Goal: Task Accomplishment & Management: Use online tool/utility

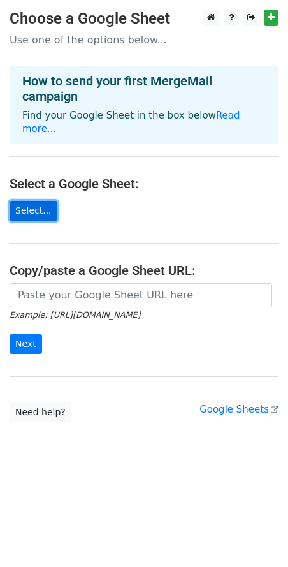
click at [37, 201] on link "Select..." at bounding box center [34, 211] width 48 height 20
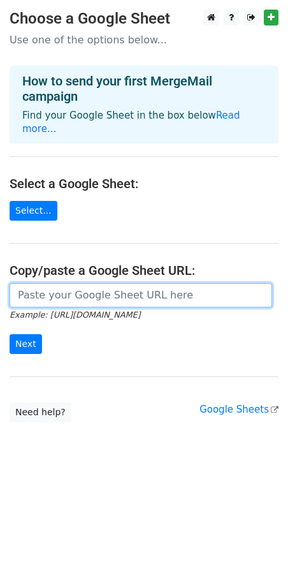
click at [88, 283] on input "url" at bounding box center [141, 295] width 263 height 24
paste input "https://docs.google.com/spreadsheets/d/1h9AkUyFvKCIZO0KC8HsVZ4ru4lPeZKVGjwdw97S…"
type input "https://docs.google.com/spreadsheets/d/1h9AkUyFvKCIZO0KC8HsVZ4ru4lPeZKVGjwdw97S…"
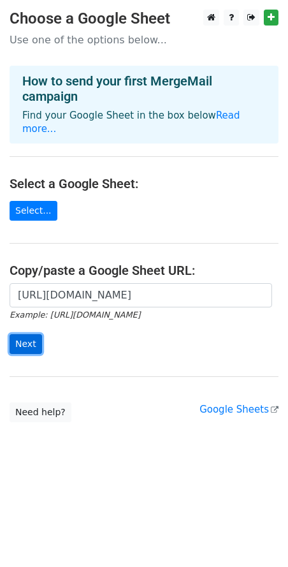
click at [21, 334] on input "Next" at bounding box center [26, 344] width 33 height 20
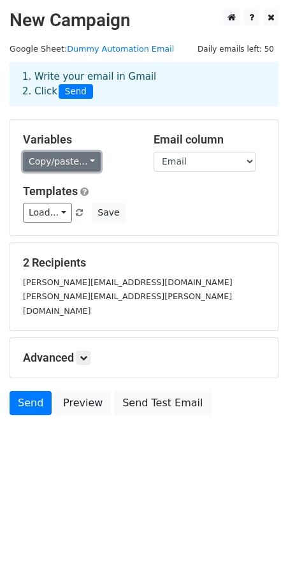
click at [73, 164] on link "Copy/paste..." at bounding box center [62, 162] width 78 height 20
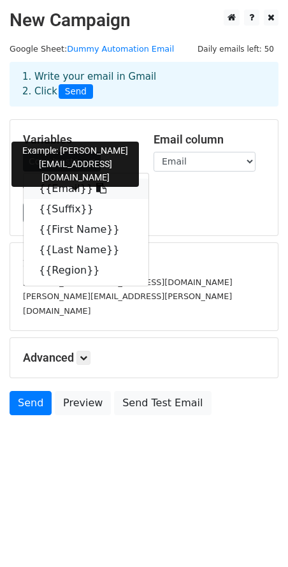
click at [96, 185] on icon at bounding box center [101, 188] width 10 height 10
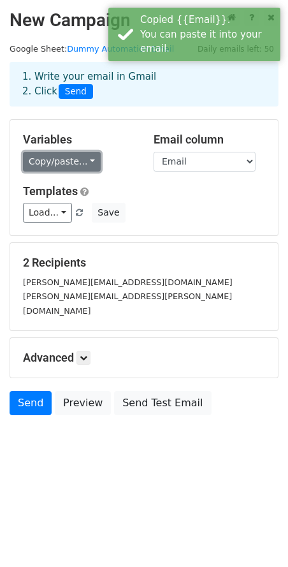
click at [72, 162] on link "Copy/paste..." at bounding box center [62, 162] width 78 height 20
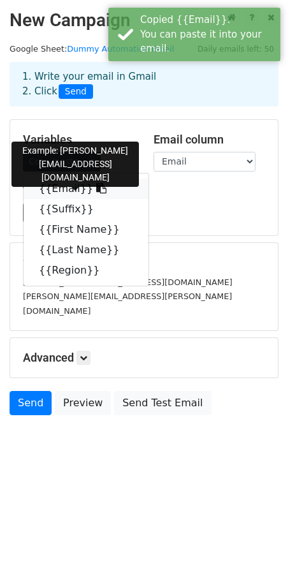
click at [95, 192] on link "{{Email}}" at bounding box center [86, 188] width 125 height 20
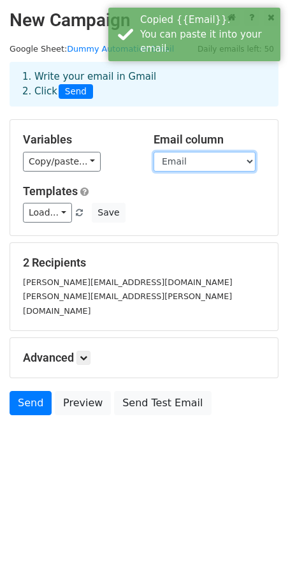
click at [202, 161] on select "Email Suffix First Name Last Name Region" at bounding box center [205, 162] width 102 height 20
click at [154, 152] on select "Email Suffix First Name Last Name Region" at bounding box center [205, 162] width 102 height 20
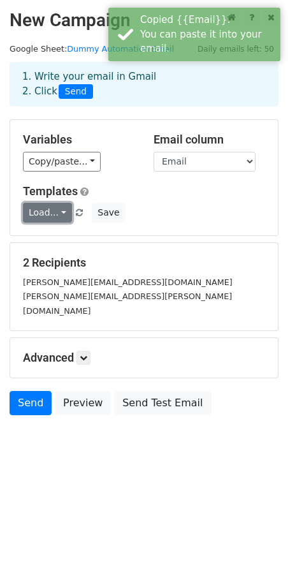
click at [56, 218] on link "Load..." at bounding box center [47, 213] width 49 height 20
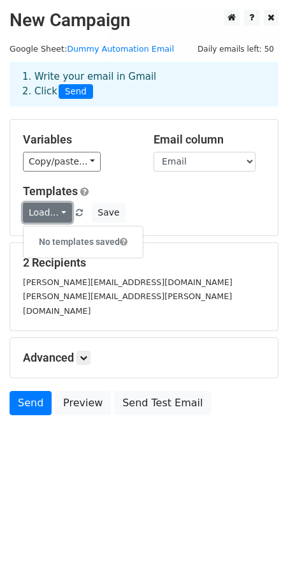
click at [56, 218] on link "Load..." at bounding box center [47, 213] width 49 height 20
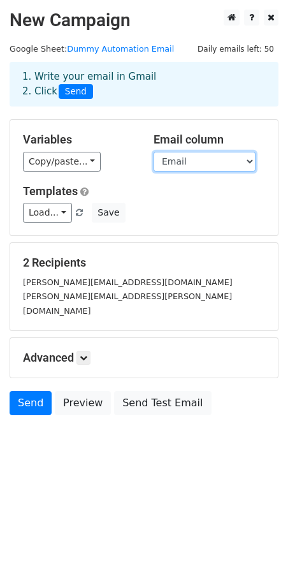
click at [190, 157] on select "Email Suffix First Name Last Name Region" at bounding box center [205, 162] width 102 height 20
click at [154, 152] on select "Email Suffix First Name Last Name Region" at bounding box center [205, 162] width 102 height 20
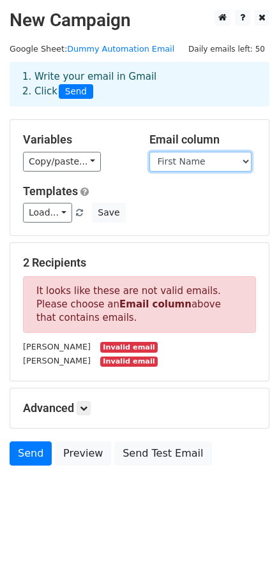
click at [193, 164] on select "Email Suffix First Name Last Name Region" at bounding box center [200, 162] width 102 height 20
select select "Email"
click at [149, 152] on select "Email Suffix First Name Last Name Region" at bounding box center [200, 162] width 102 height 20
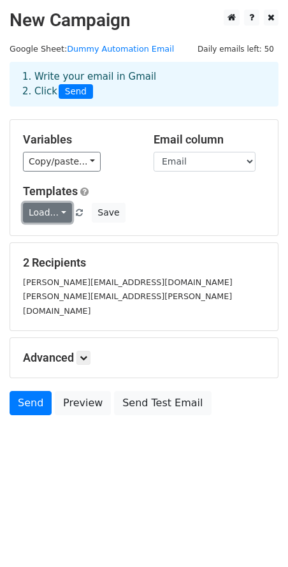
click at [56, 211] on link "Load..." at bounding box center [47, 213] width 49 height 20
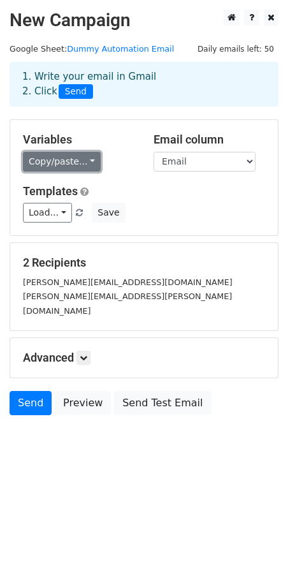
click at [52, 163] on link "Copy/paste..." at bounding box center [62, 162] width 78 height 20
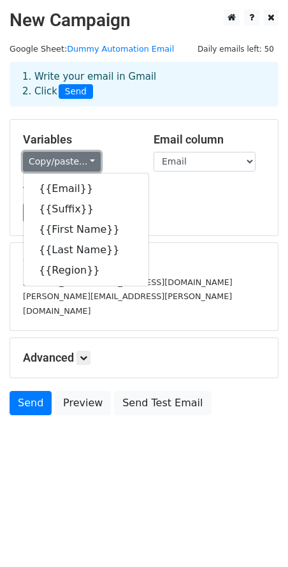
click at [52, 163] on link "Copy/paste..." at bounding box center [62, 162] width 78 height 20
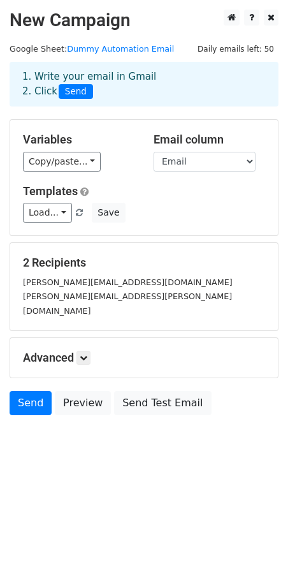
click at [87, 349] on div "Advanced Tracking Track Opens UTM Codes Track Clicks Filters Only include sprea…" at bounding box center [144, 358] width 268 height 40
click at [87, 354] on icon at bounding box center [84, 358] width 8 height 8
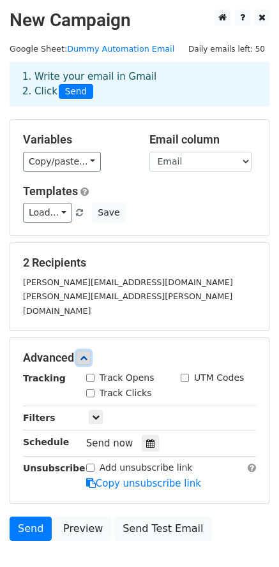
click at [85, 354] on icon at bounding box center [84, 358] width 8 height 8
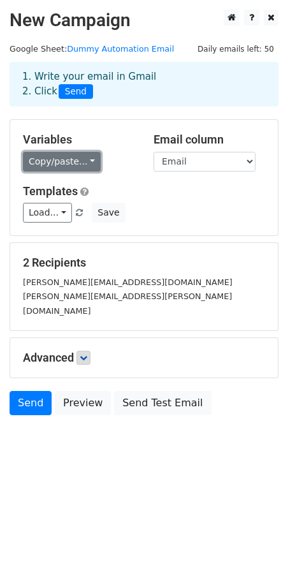
click at [43, 160] on link "Copy/paste..." at bounding box center [62, 162] width 78 height 20
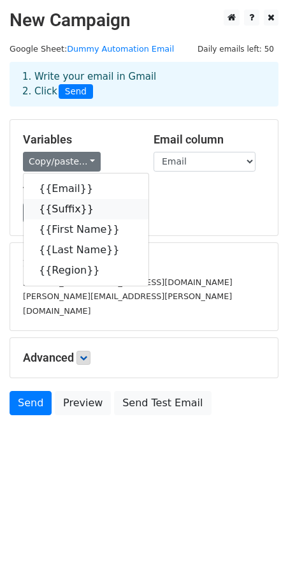
click at [61, 207] on link "{{Suffix}}" at bounding box center [86, 209] width 125 height 20
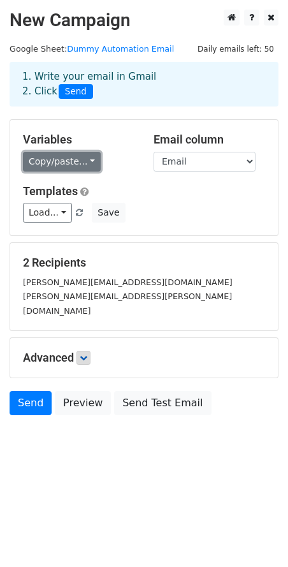
click at [49, 160] on link "Copy/paste..." at bounding box center [62, 162] width 78 height 20
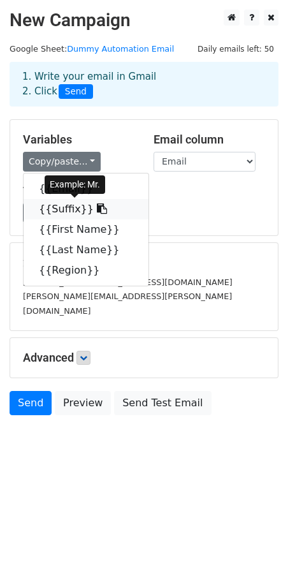
click at [64, 208] on link "{{Suffix}}" at bounding box center [86, 209] width 125 height 20
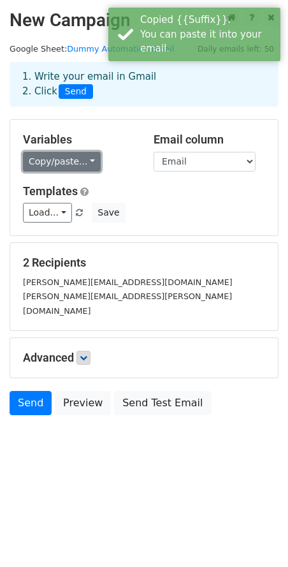
click at [76, 166] on link "Copy/paste..." at bounding box center [62, 162] width 78 height 20
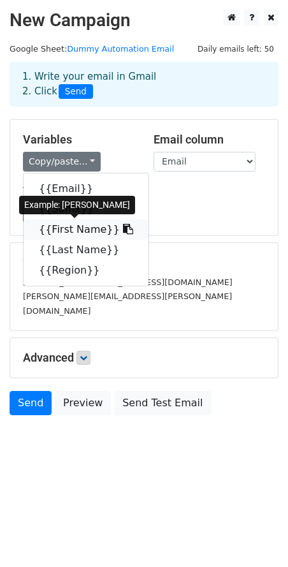
click at [87, 229] on link "{{First Name}}" at bounding box center [86, 229] width 125 height 20
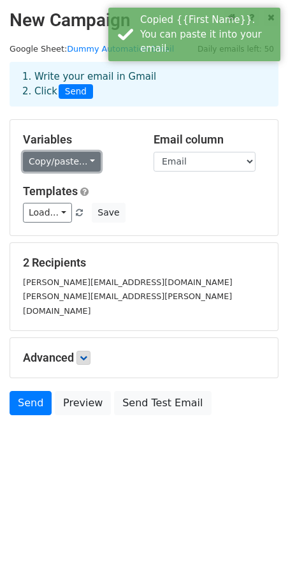
click at [66, 164] on link "Copy/paste..." at bounding box center [62, 162] width 78 height 20
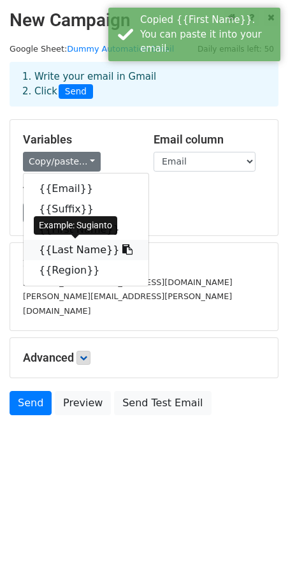
click at [79, 247] on link "{{Last Name}}" at bounding box center [86, 250] width 125 height 20
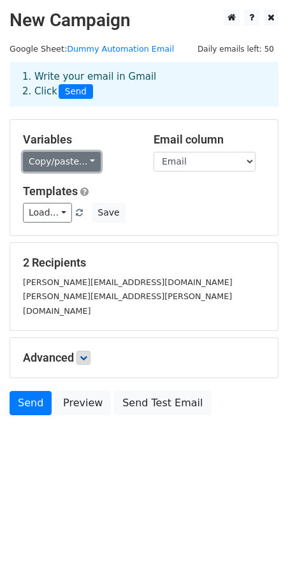
click at [38, 157] on link "Copy/paste..." at bounding box center [62, 162] width 78 height 20
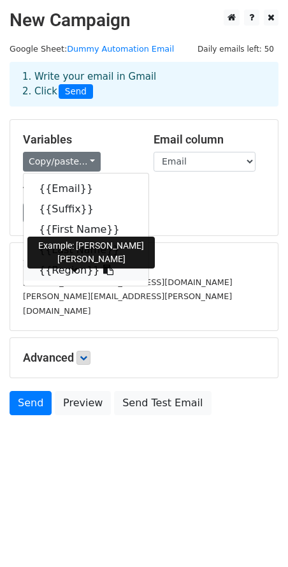
click at [66, 267] on link "{{Region}}" at bounding box center [86, 270] width 125 height 20
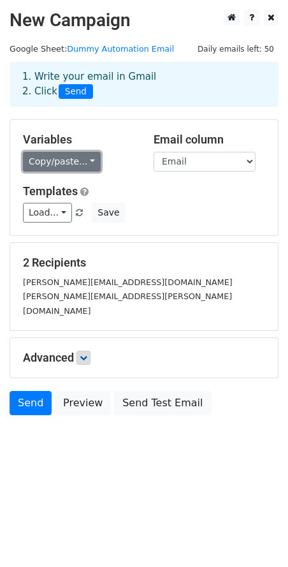
click at [73, 165] on link "Copy/paste..." at bounding box center [62, 162] width 78 height 20
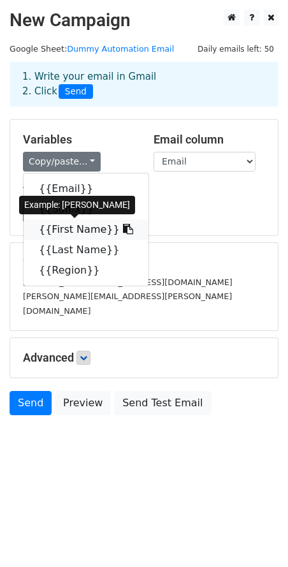
click at [64, 238] on link "{{First Name}}" at bounding box center [86, 229] width 125 height 20
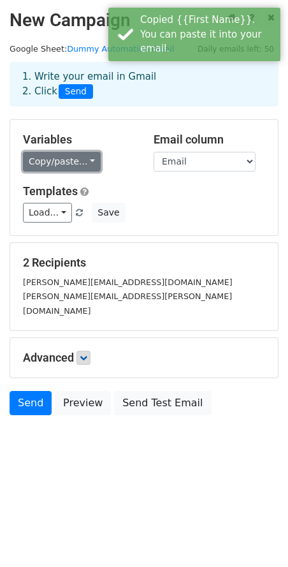
click at [43, 166] on link "Copy/paste..." at bounding box center [62, 162] width 78 height 20
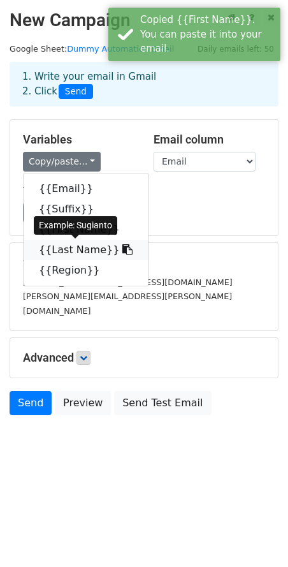
click at [67, 247] on link "{{Last Name}}" at bounding box center [86, 250] width 125 height 20
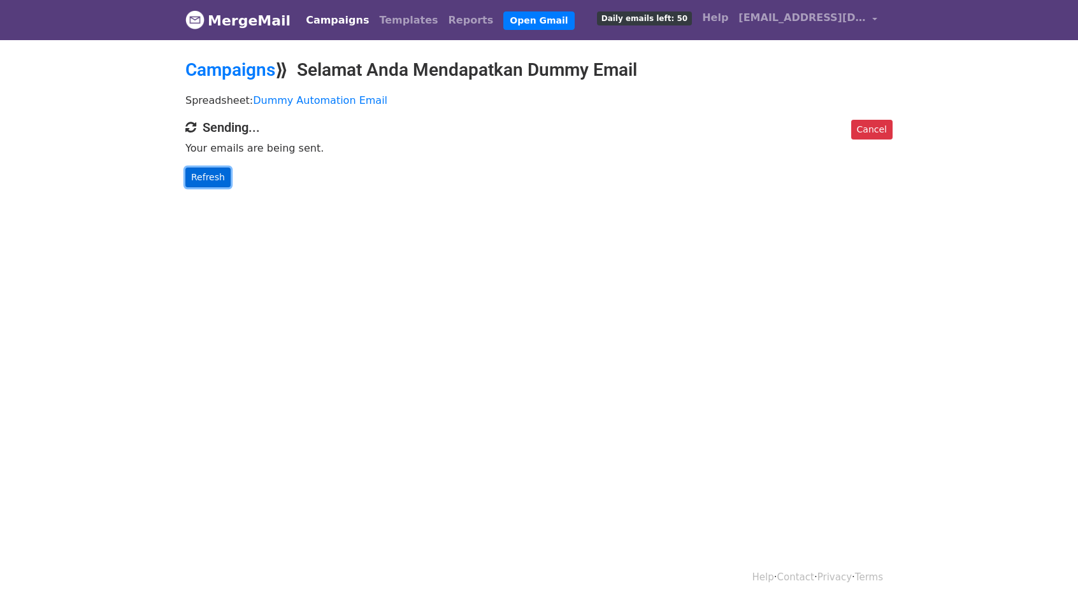
click at [219, 180] on link "Refresh" at bounding box center [207, 178] width 45 height 20
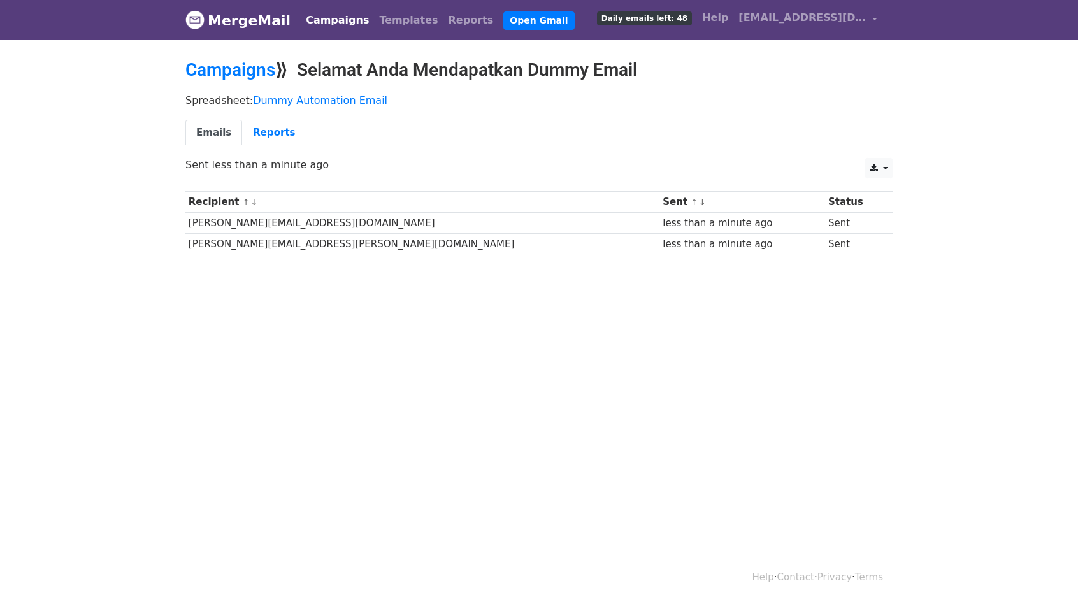
click at [671, 19] on span "Daily emails left: 48" at bounding box center [644, 18] width 95 height 14
